Goal: Communication & Community: Participate in discussion

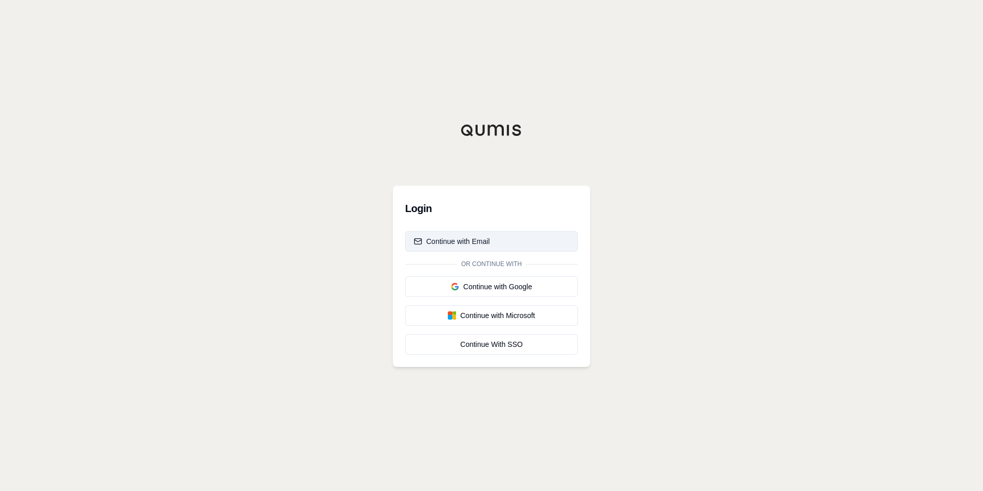
click at [483, 237] on div "Continue with Email" at bounding box center [452, 241] width 76 height 10
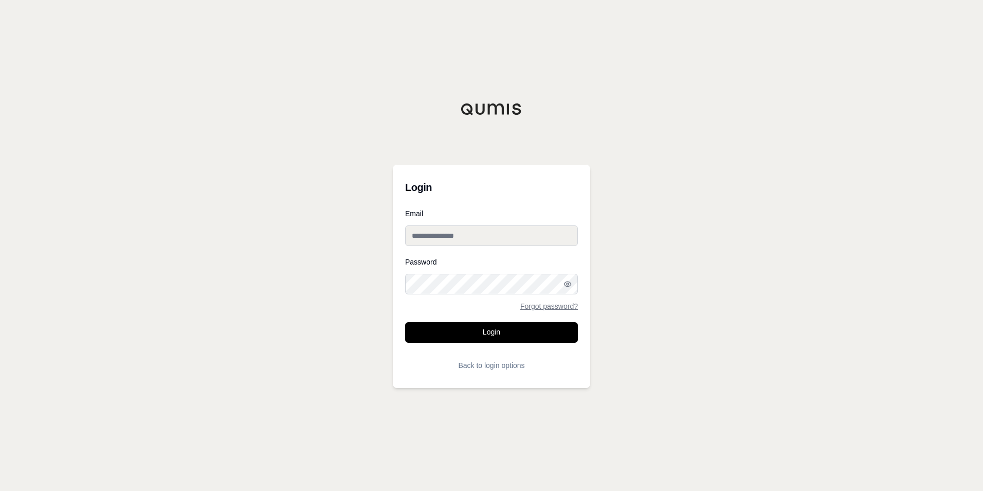
click at [483, 236] on input "Email" at bounding box center [491, 235] width 173 height 21
type input "**********"
click at [488, 332] on button "Login" at bounding box center [491, 332] width 173 height 21
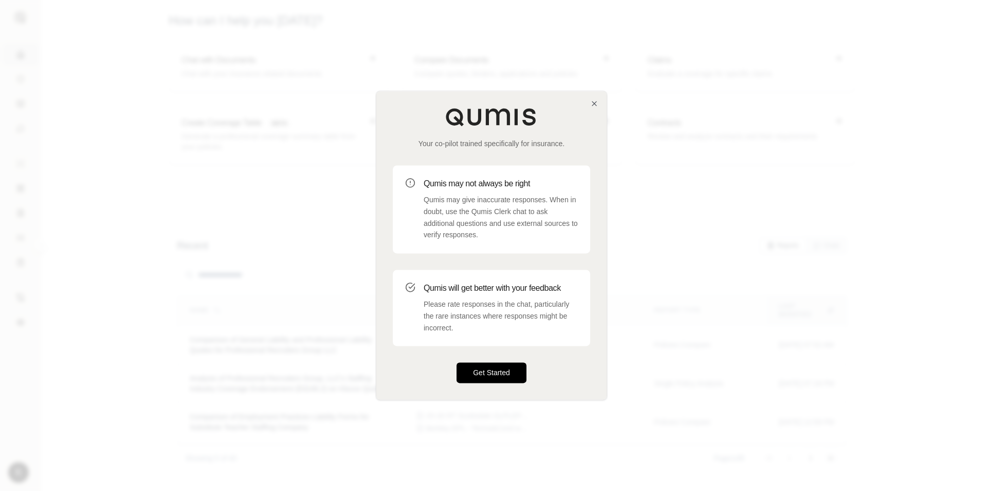
click at [501, 376] on button "Get Started" at bounding box center [492, 373] width 70 height 21
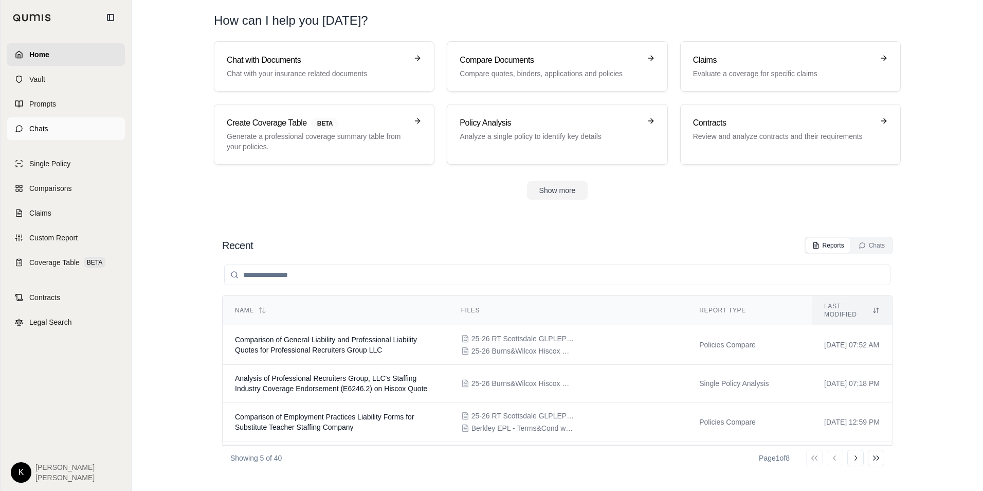
click at [40, 130] on span "Chats" at bounding box center [38, 128] width 19 height 10
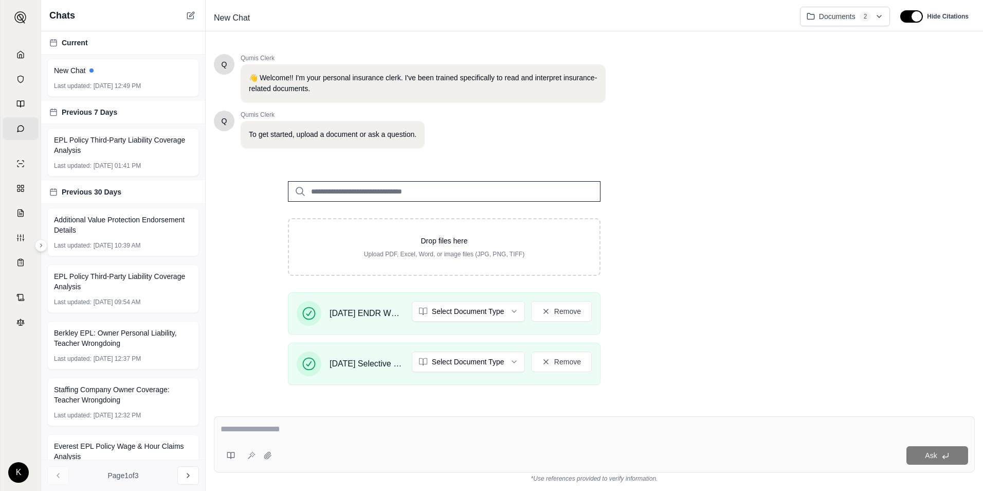
click at [306, 428] on textarea at bounding box center [595, 429] width 748 height 12
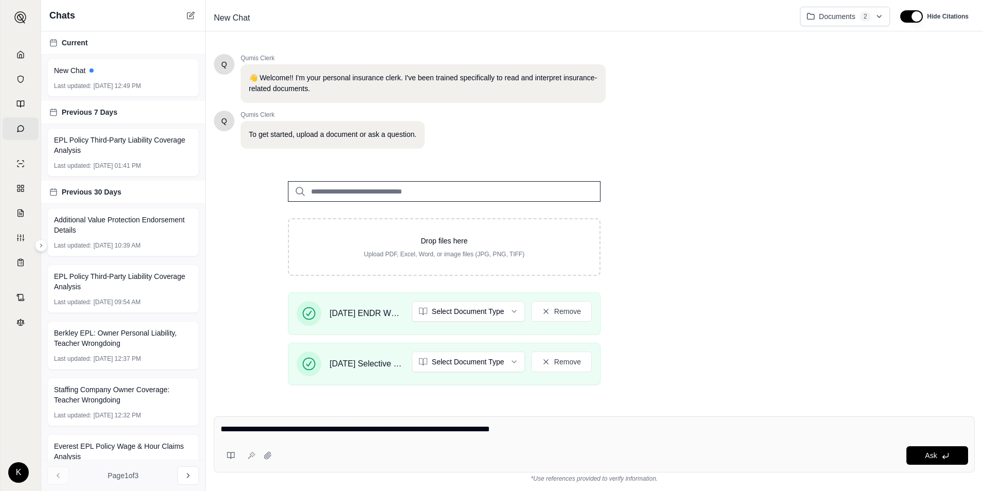
type textarea "**********"
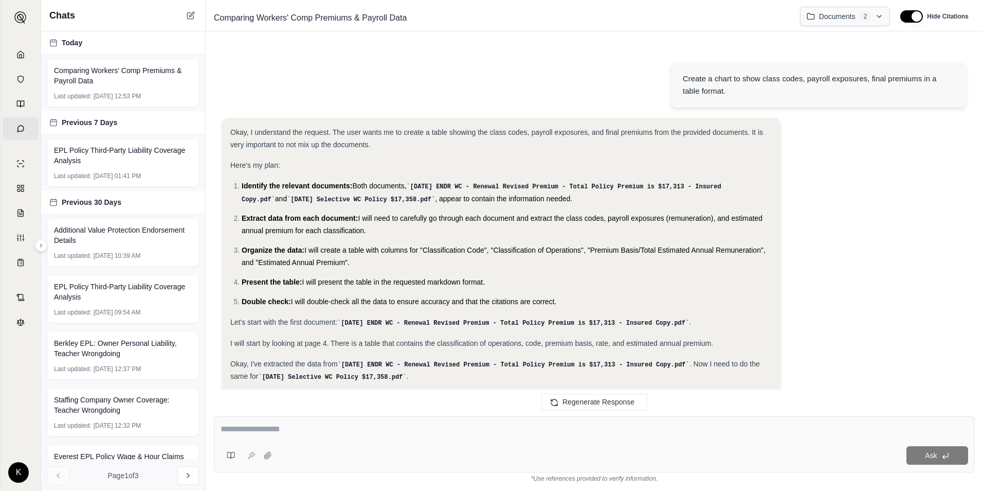
click at [879, 17] on html "Home Vault Prompts Chats Single Policy Comparisons Claims Custom Report Coverag…" at bounding box center [491, 245] width 983 height 491
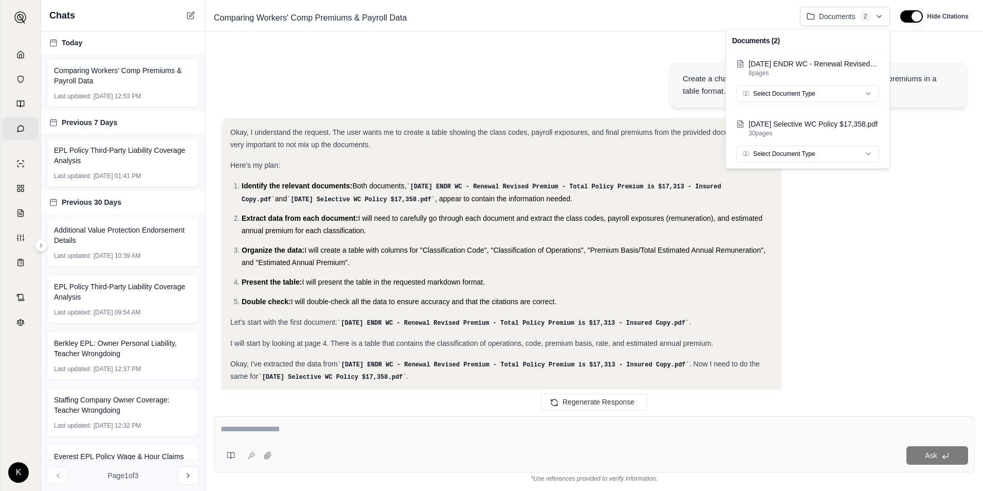
click at [541, 60] on html "Home Vault Prompts Chats Single Policy Comparisons Claims Custom Report Coverag…" at bounding box center [491, 245] width 983 height 491
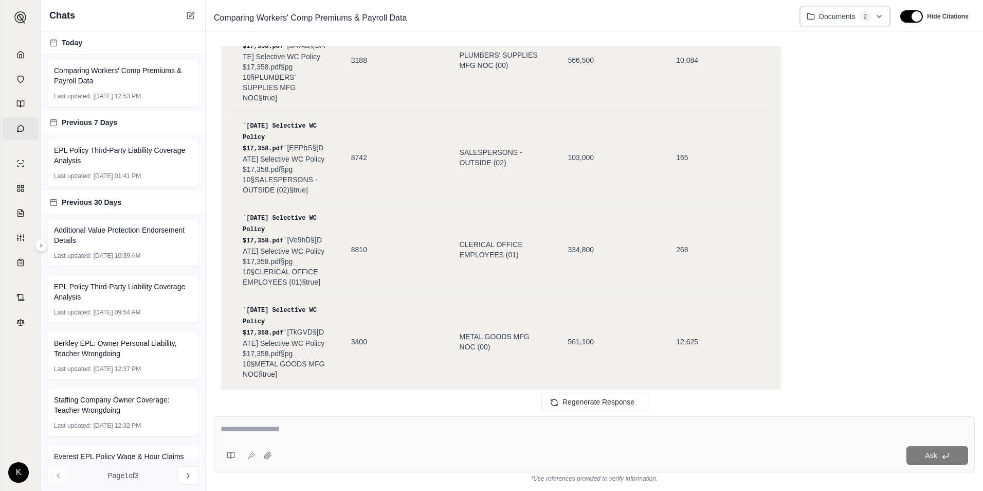
scroll to position [2492, 0]
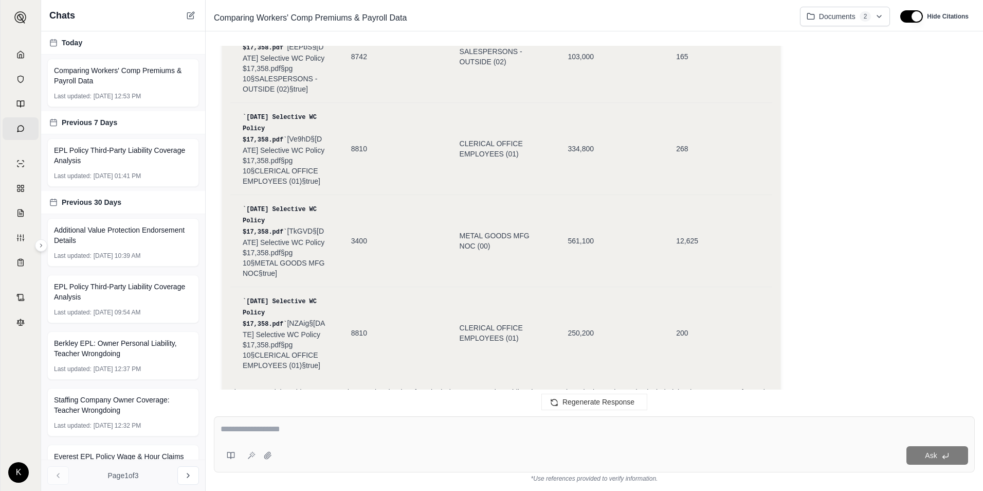
click at [605, 427] on div "Copy CLICK TO RATE" at bounding box center [501, 437] width 542 height 21
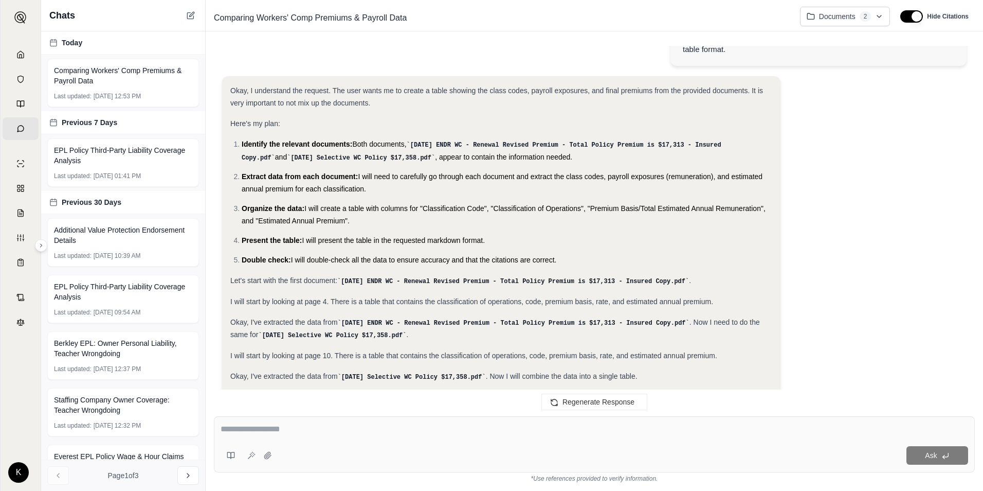
scroll to position [0, 0]
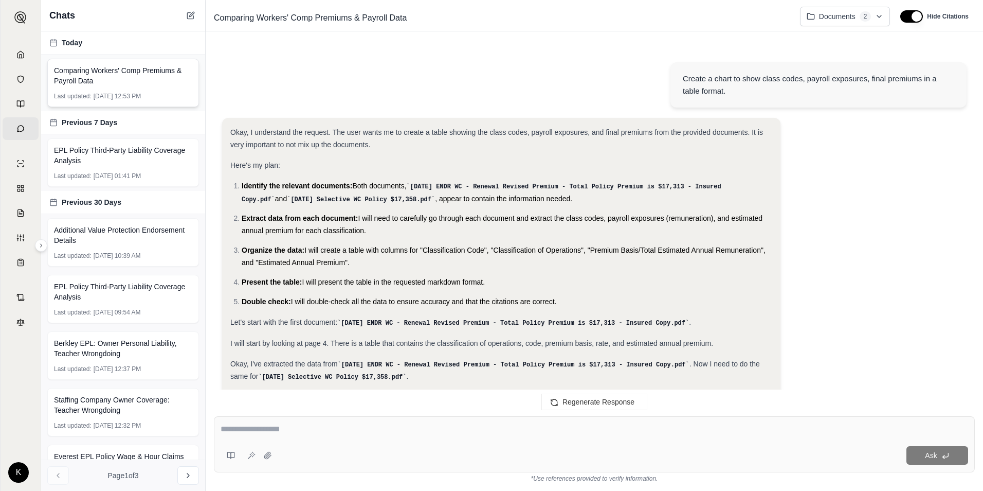
click at [173, 81] on span "Comparing Workers' Comp Premiums & Payroll Data" at bounding box center [123, 75] width 138 height 21
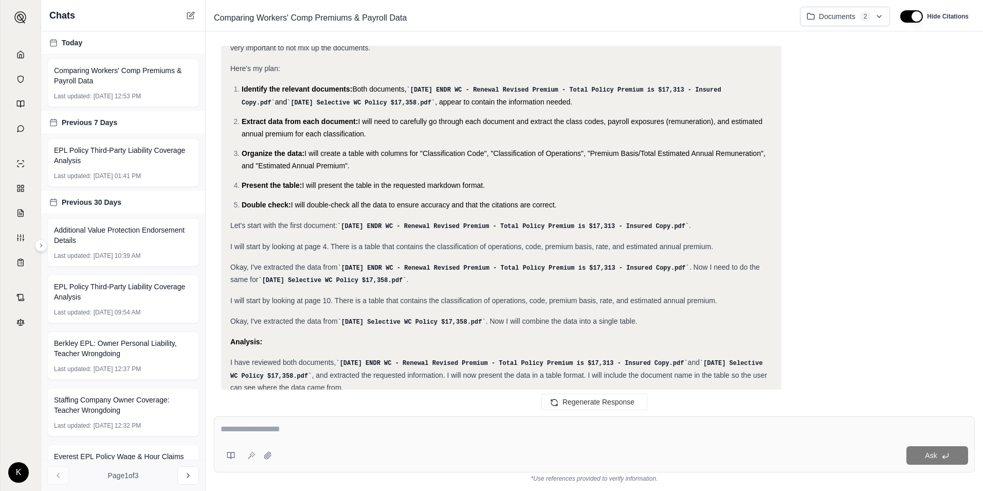
scroll to position [0, 0]
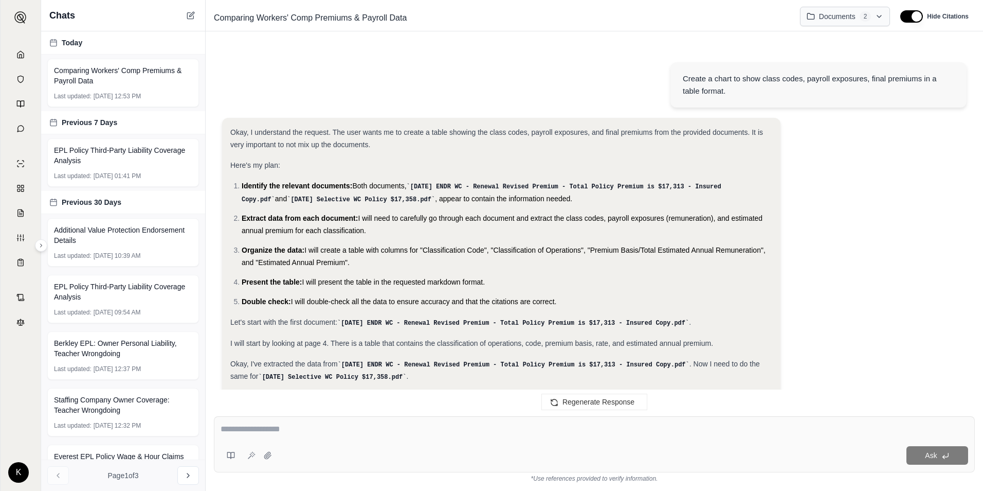
click at [881, 15] on html "Home Vault Prompts Chats Single Policy Comparisons Claims Custom Report Coverag…" at bounding box center [491, 245] width 983 height 491
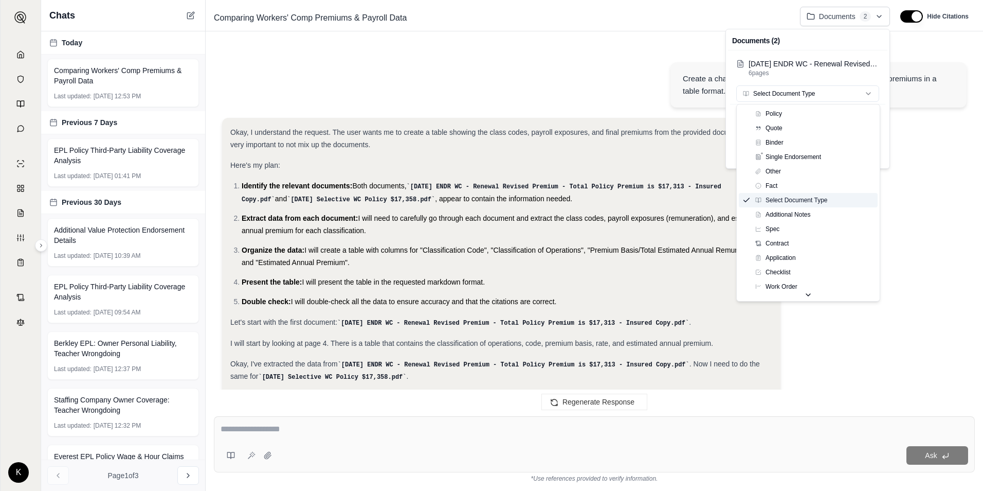
click at [869, 95] on html "Home Vault Prompts Chats Single Policy Comparisons Claims Custom Report Coverag…" at bounding box center [491, 245] width 983 height 491
click at [927, 128] on html "Home Vault Prompts Chats Single Policy Comparisons Claims Custom Report Coverag…" at bounding box center [491, 245] width 983 height 491
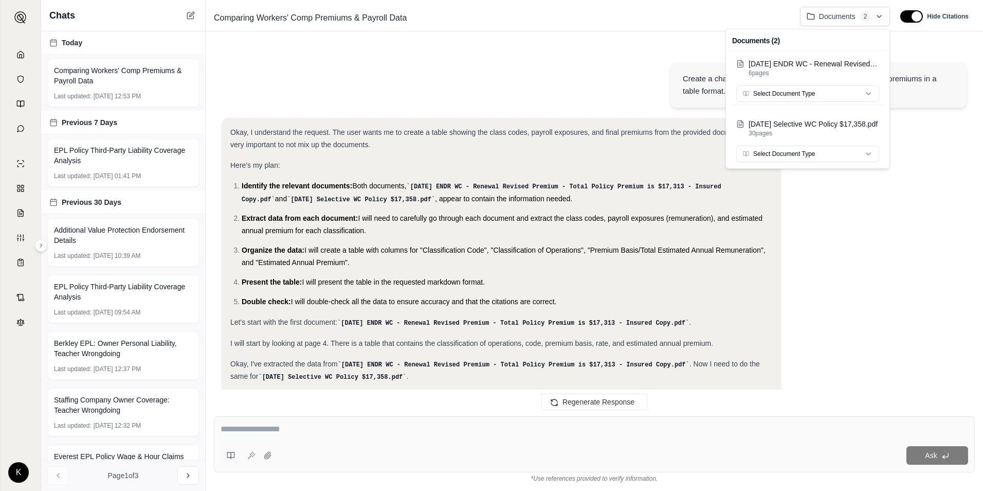
click at [931, 160] on html "Home Vault Prompts Chats Single Policy Comparisons Claims Custom Report Coverag…" at bounding box center [491, 245] width 983 height 491
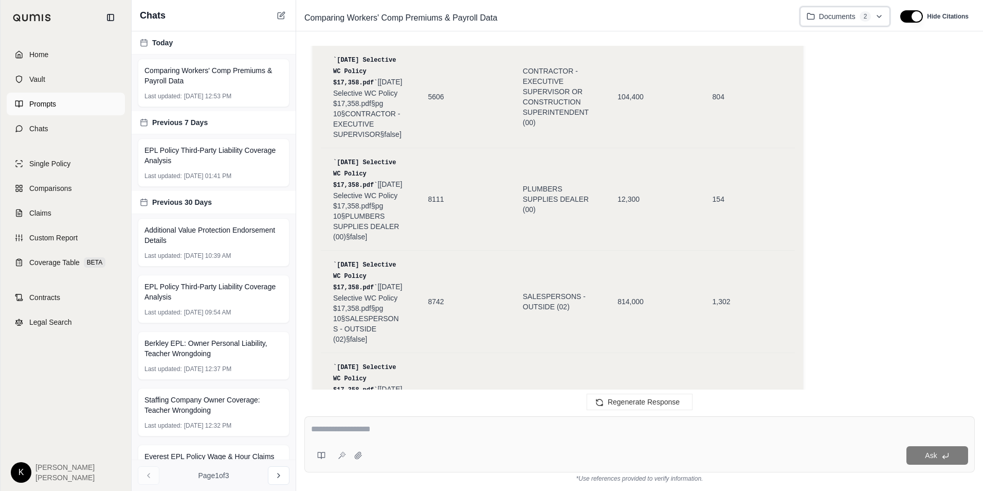
scroll to position [2292, 0]
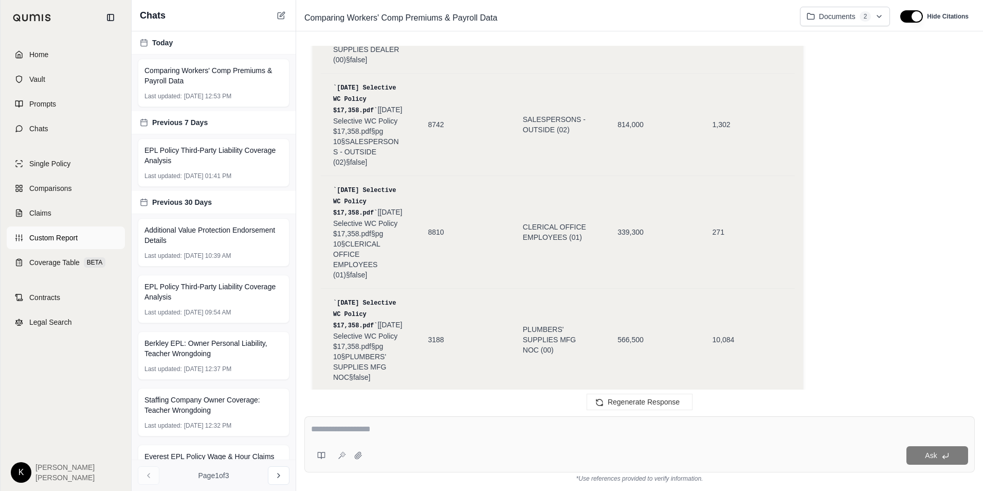
click at [48, 242] on span "Custom Report" at bounding box center [53, 237] width 48 height 10
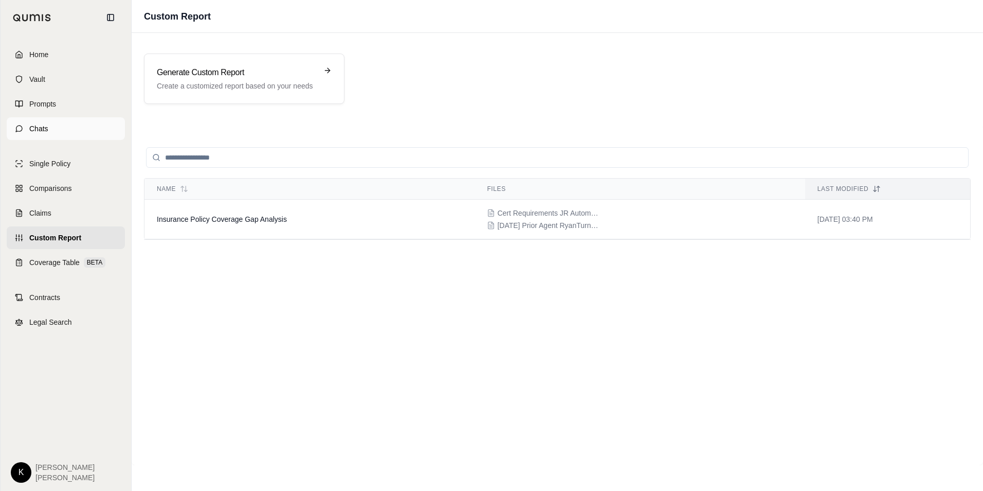
click at [41, 132] on span "Chats" at bounding box center [38, 128] width 19 height 10
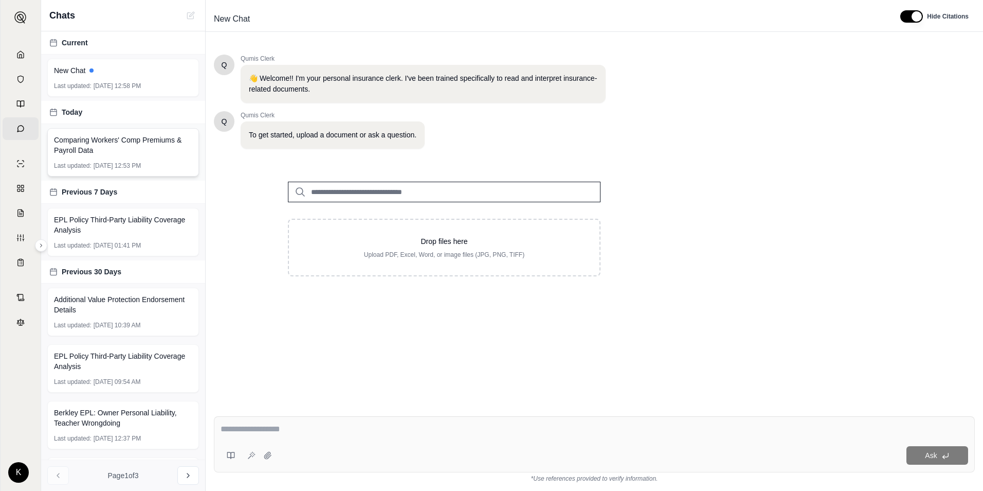
click at [148, 151] on span "Comparing Workers' Comp Premiums & Payroll Data" at bounding box center [123, 145] width 138 height 21
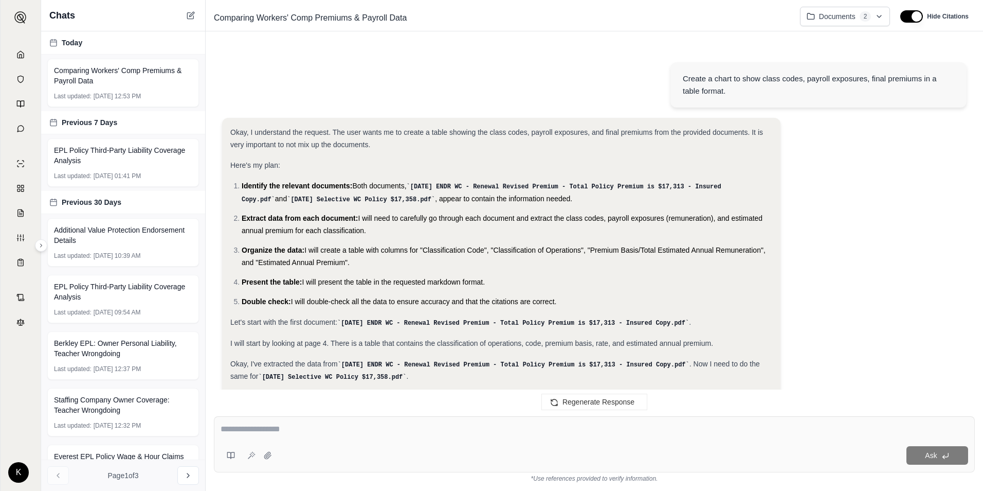
scroll to position [2349, 0]
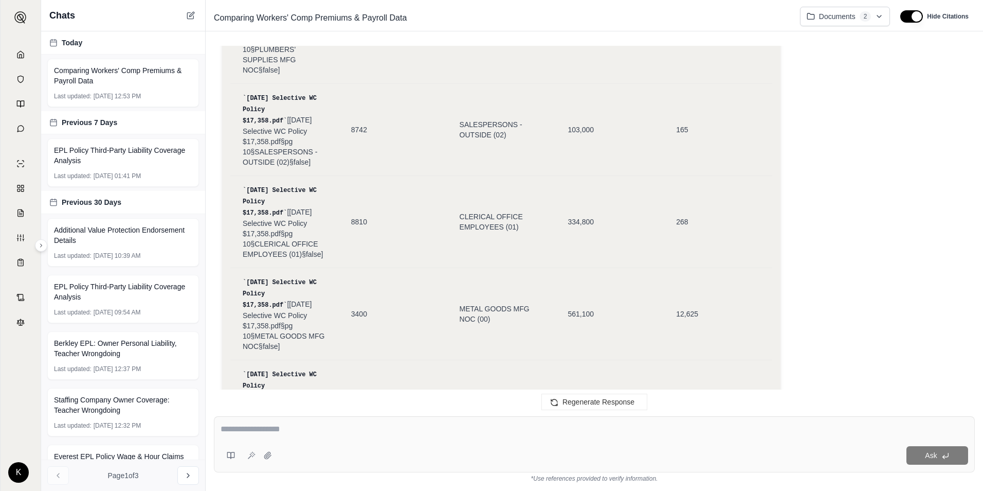
drag, startPoint x: 581, startPoint y: 299, endPoint x: 240, endPoint y: 364, distance: 346.5
click at [883, 19] on html "Home Vault Prompts Chats Single Policy Comparisons Claims Custom Report Coverag…" at bounding box center [491, 245] width 983 height 491
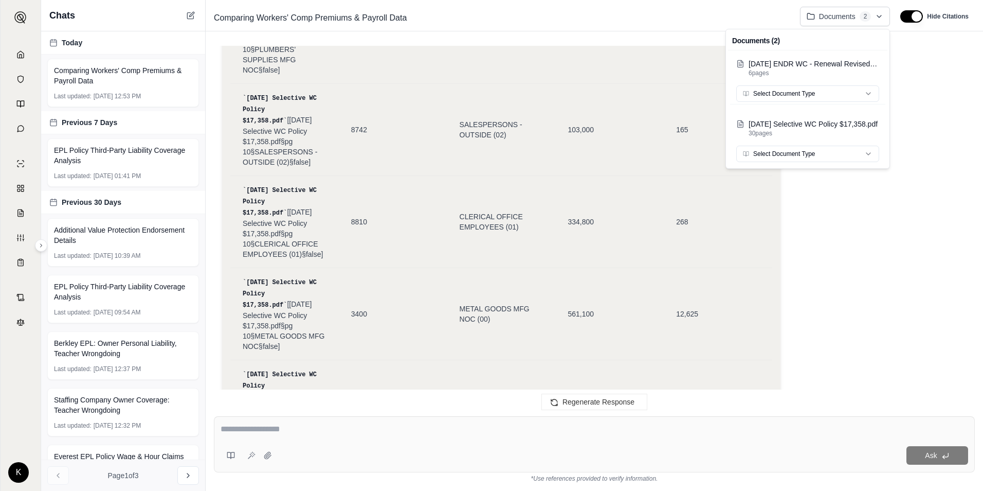
click at [864, 220] on html "Home Vault Prompts Chats Single Policy Comparisons Claims Custom Report Coverag…" at bounding box center [491, 245] width 983 height 491
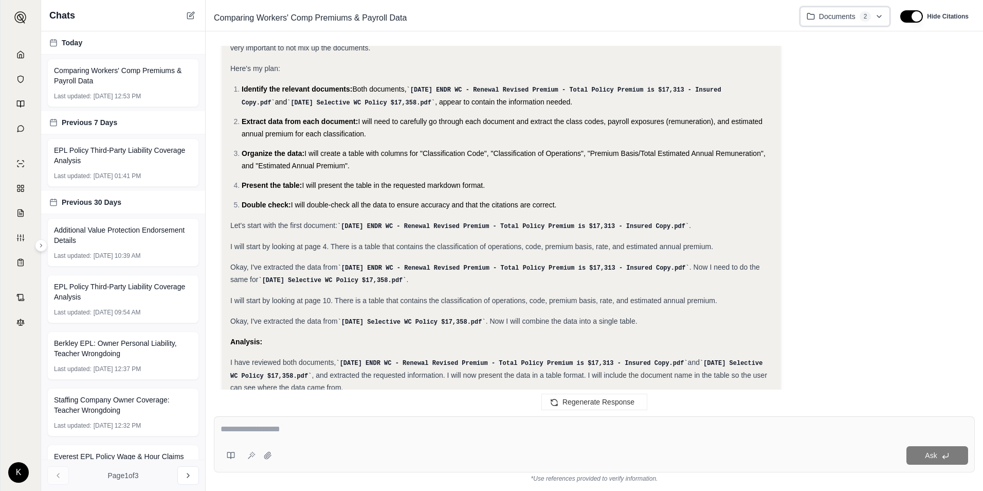
scroll to position [0, 0]
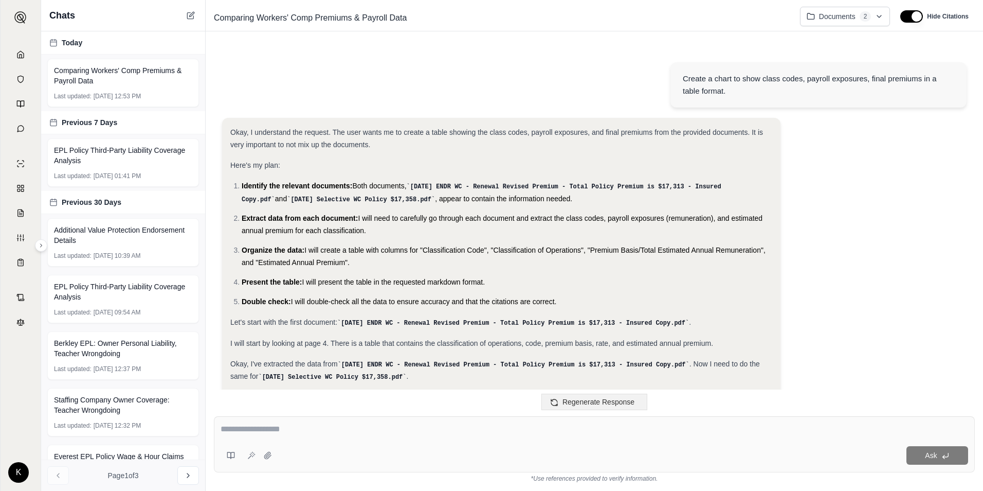
click at [606, 403] on span "Regenerate Response" at bounding box center [599, 402] width 72 height 8
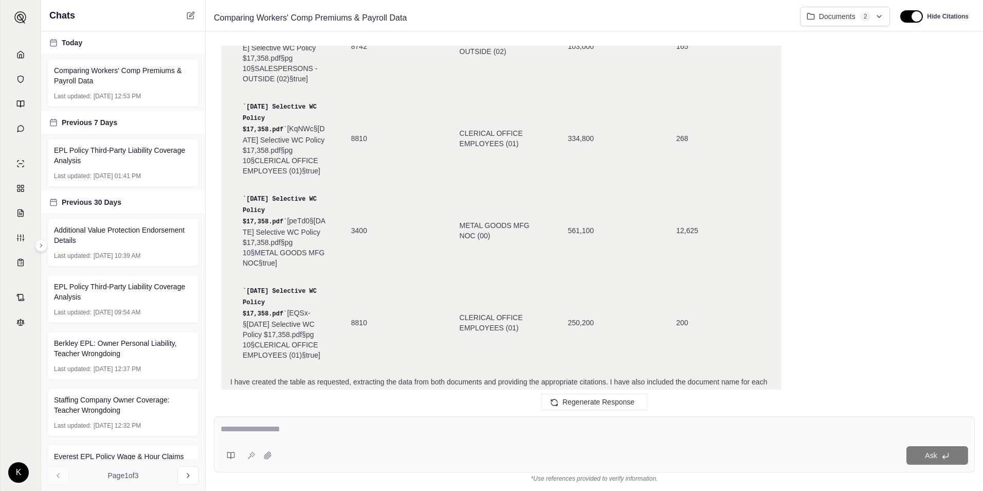
click at [326, 431] on textarea at bounding box center [595, 429] width 748 height 12
click at [431, 432] on textarea "**********" at bounding box center [595, 429] width 748 height 12
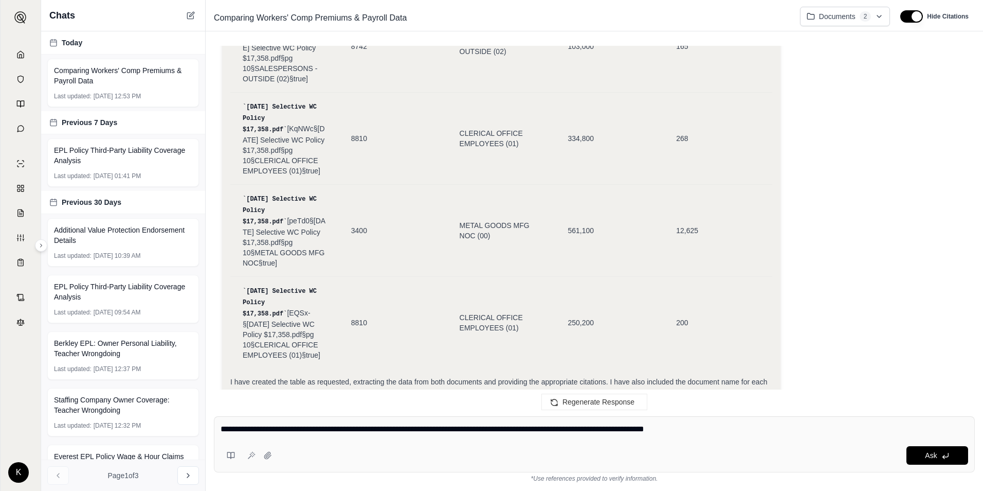
type textarea "**********"
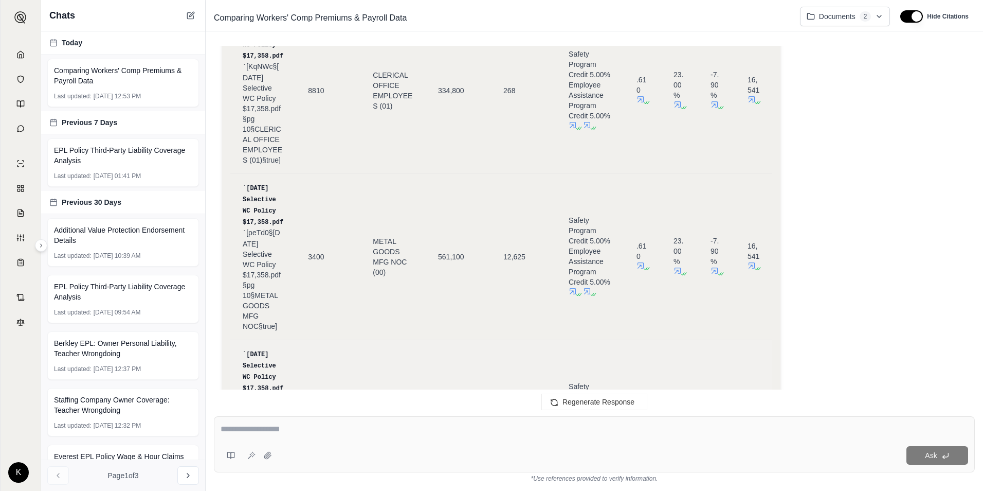
scroll to position [7214, 0]
click at [20, 470] on div "K [PERSON_NAME]" at bounding box center [20, 472] width 25 height 21
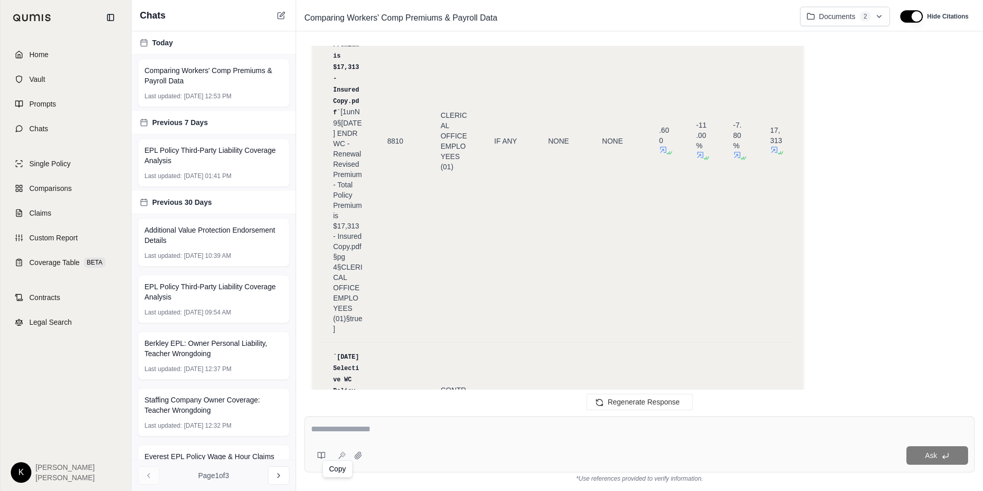
scroll to position [9386, 0]
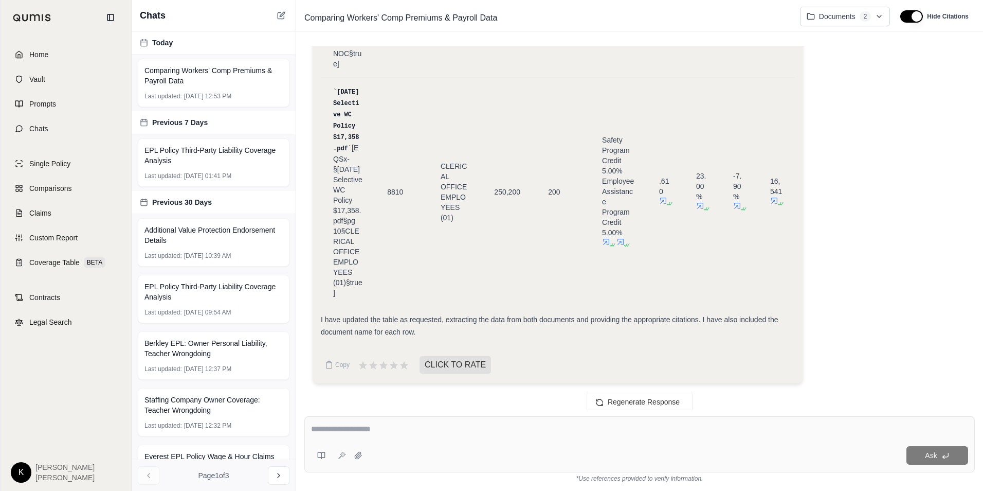
click at [50, 475] on span "[PERSON_NAME]" at bounding box center [64, 477] width 59 height 10
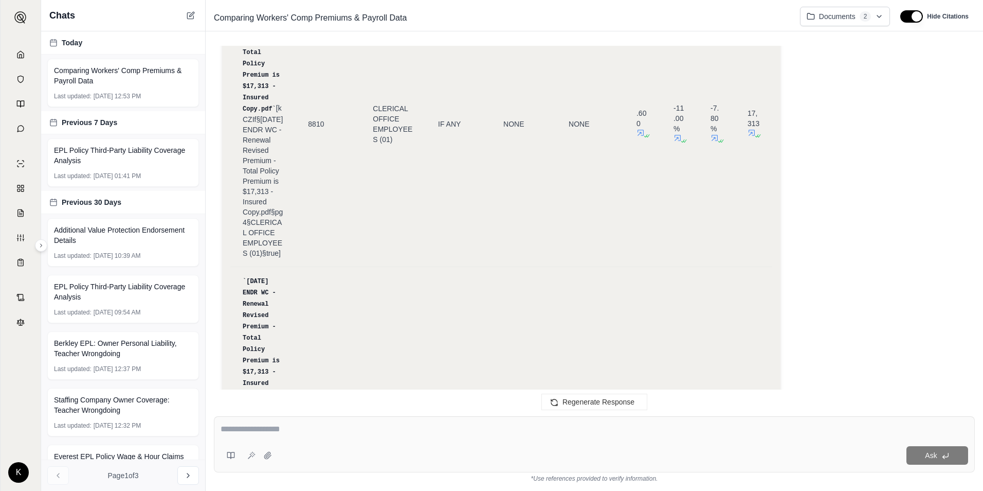
scroll to position [5209, 0]
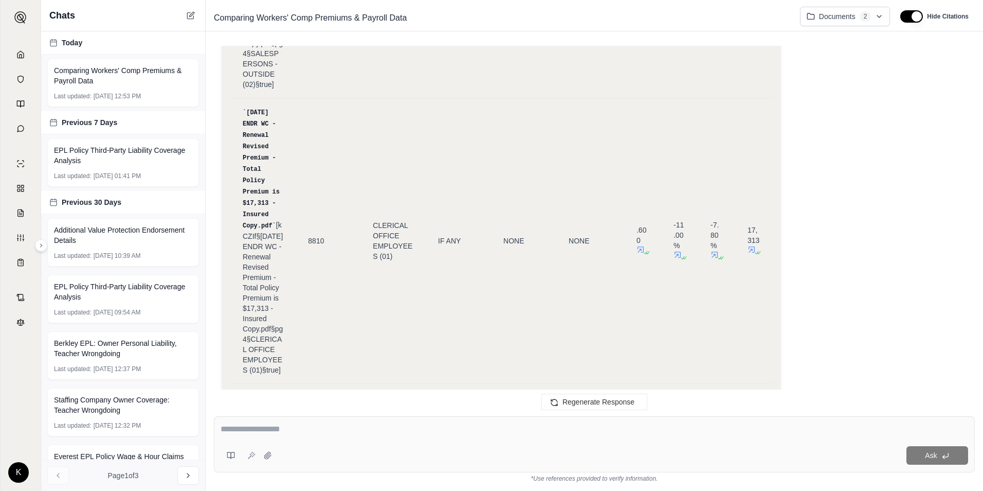
click at [24, 52] on link "Home" at bounding box center [21, 54] width 36 height 23
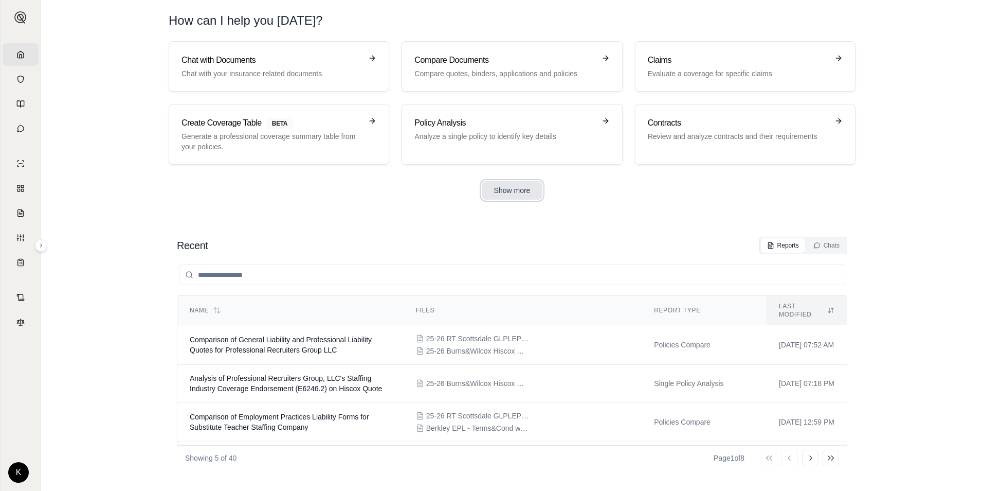
click at [502, 192] on button "Show more" at bounding box center [512, 190] width 61 height 19
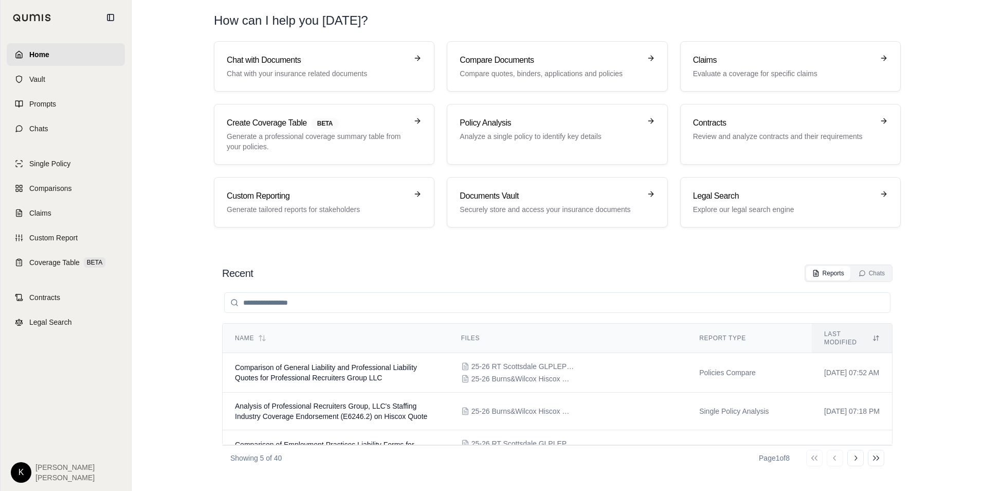
click at [21, 15] on img at bounding box center [32, 18] width 39 height 8
click at [25, 474] on html "Home Vault Prompts Chats Single Policy Comparisons Claims Custom Report Coverag…" at bounding box center [491, 245] width 983 height 491
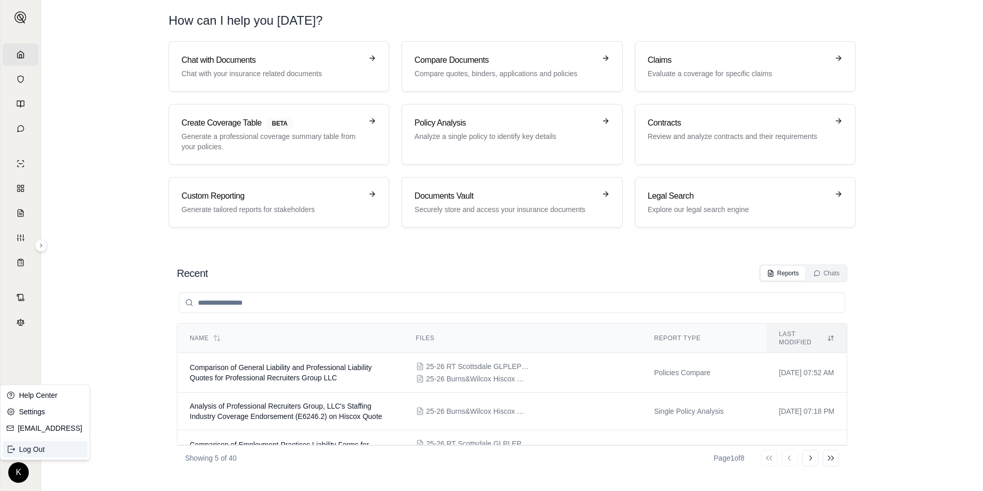
click at [31, 449] on div "Log Out" at bounding box center [45, 449] width 85 height 16
